Goal: Task Accomplishment & Management: Complete application form

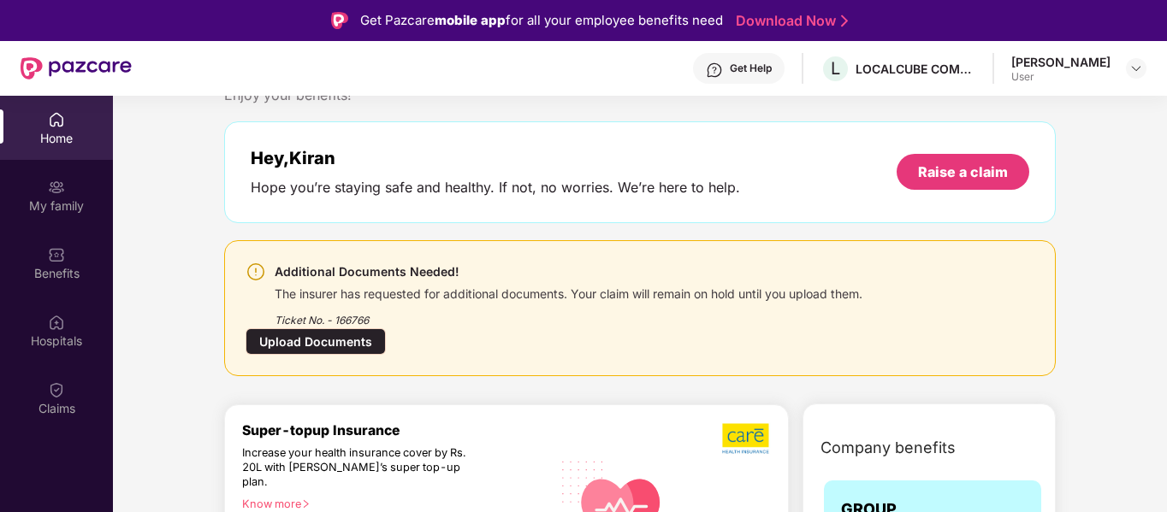
scroll to position [86, 0]
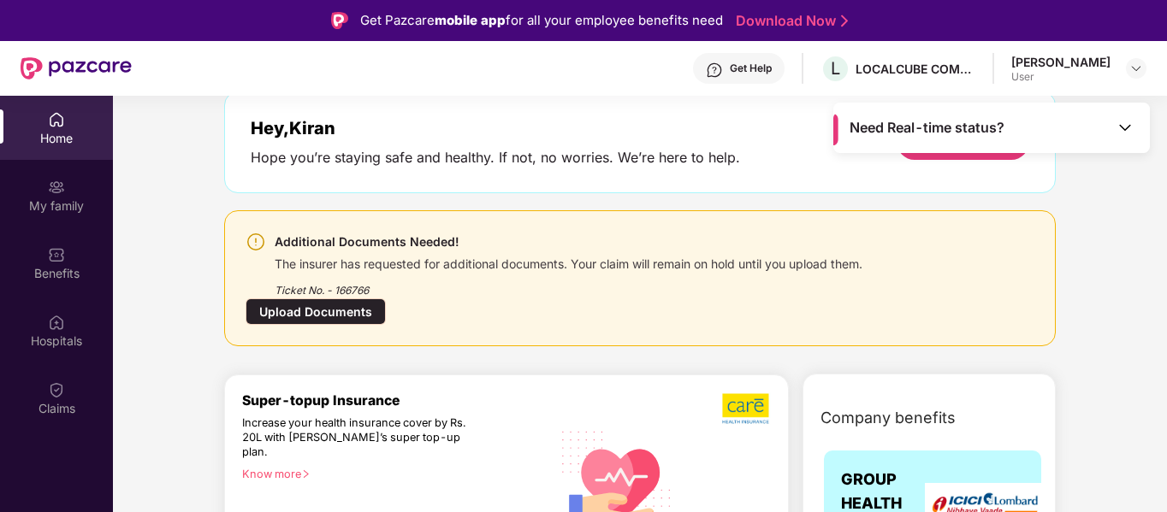
click at [352, 311] on div "Upload Documents" at bounding box center [316, 312] width 140 height 27
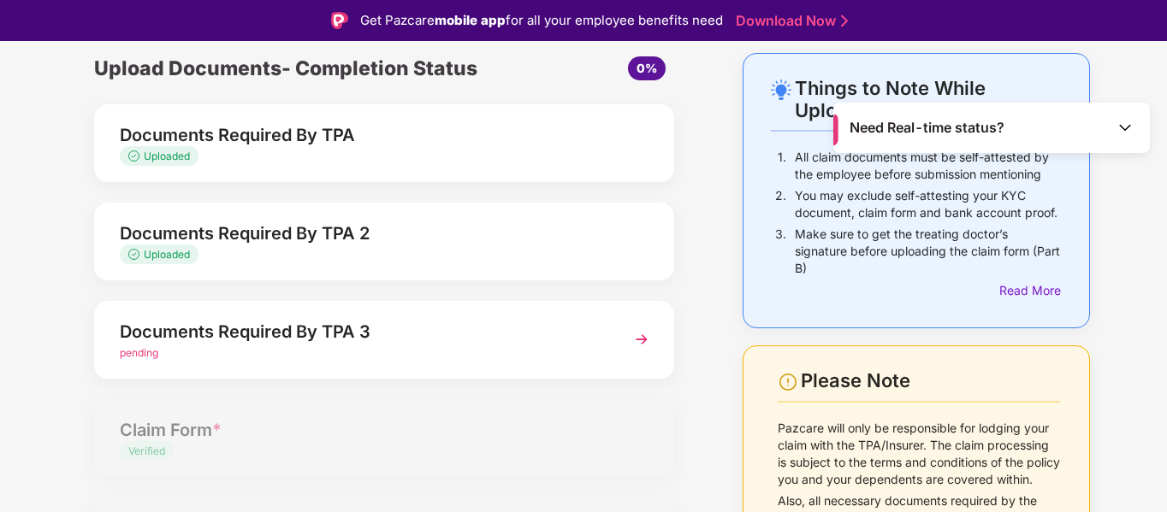
scroll to position [171, 0]
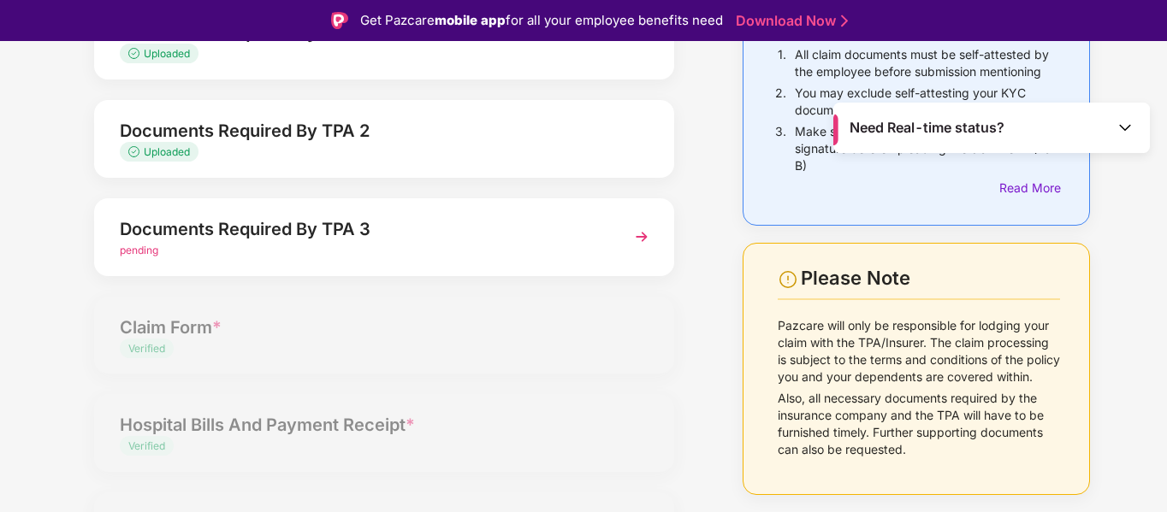
click at [636, 233] on img at bounding box center [641, 237] width 31 height 31
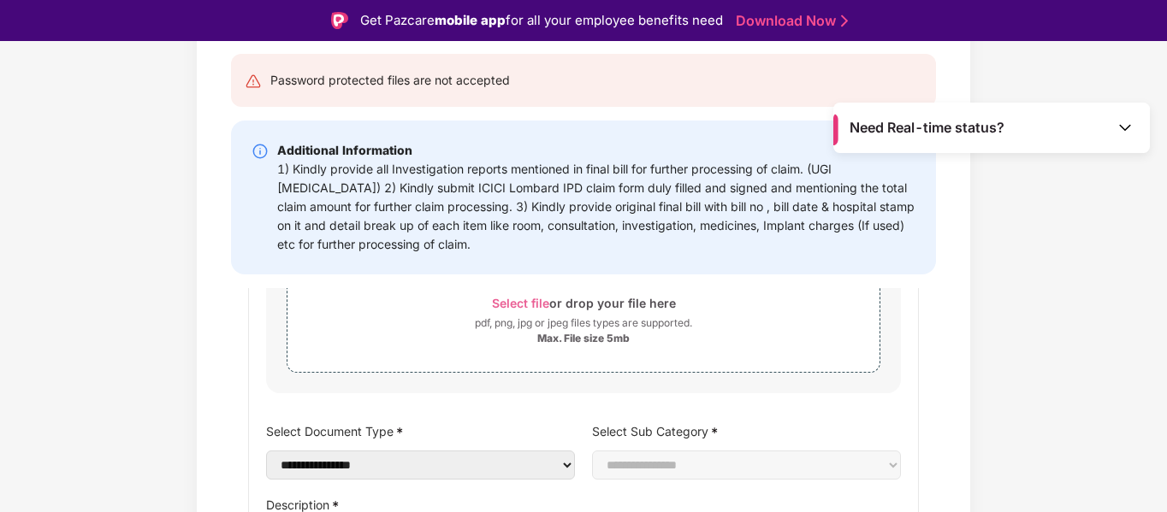
scroll to position [352, 0]
